Goal: Find specific page/section: Find specific page/section

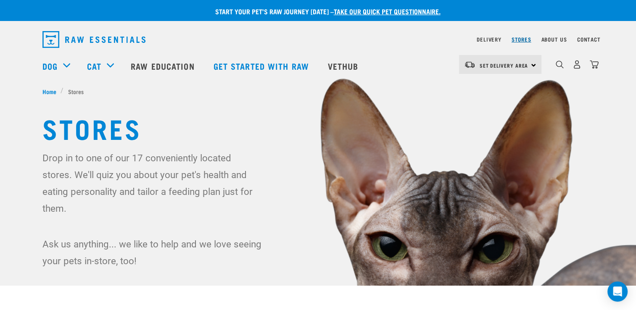
click at [523, 38] on link "Stores" at bounding box center [522, 39] width 20 height 3
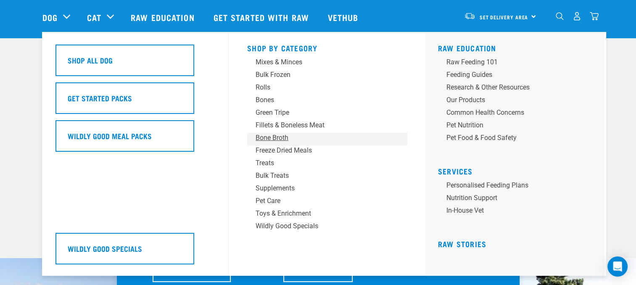
scroll to position [42, 0]
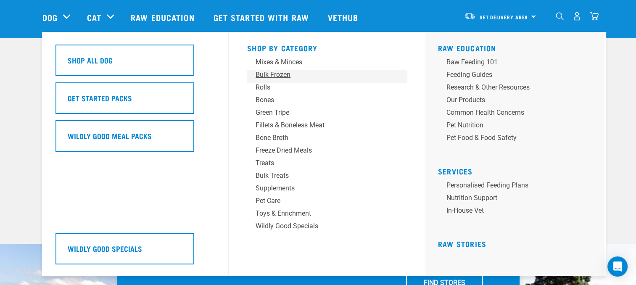
click at [275, 72] on div "Bulk Frozen" at bounding box center [321, 75] width 131 height 10
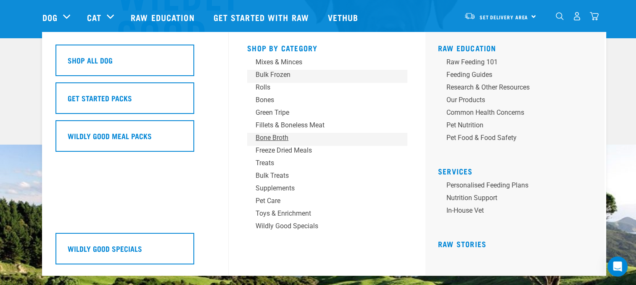
scroll to position [0, 0]
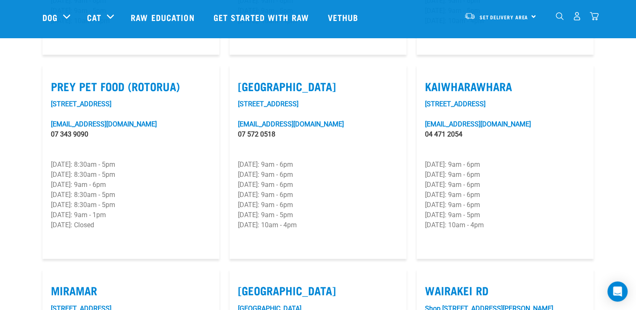
scroll to position [904, 0]
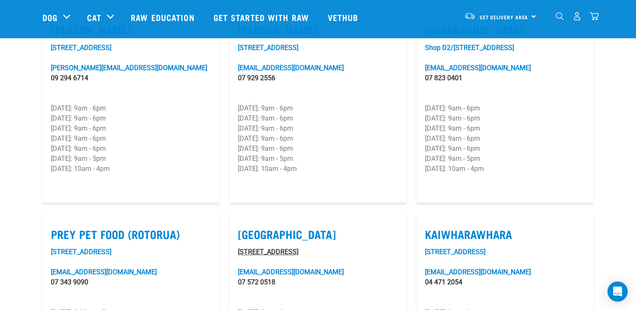
click at [272, 248] on link "[STREET_ADDRESS]" at bounding box center [268, 252] width 61 height 8
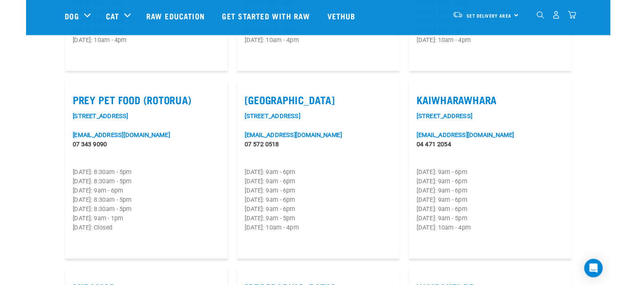
scroll to position [1050, 0]
